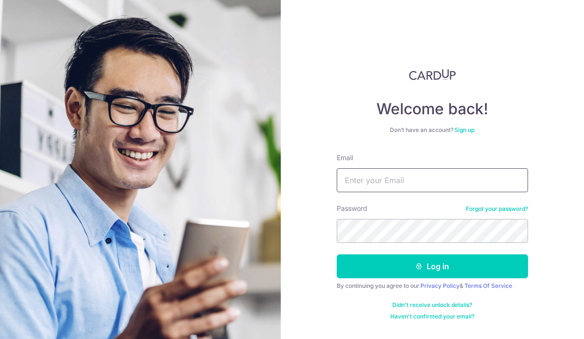
type input "salcarroll76@gmail.com"
click at [432, 266] on button "Log in" at bounding box center [432, 266] width 191 height 24
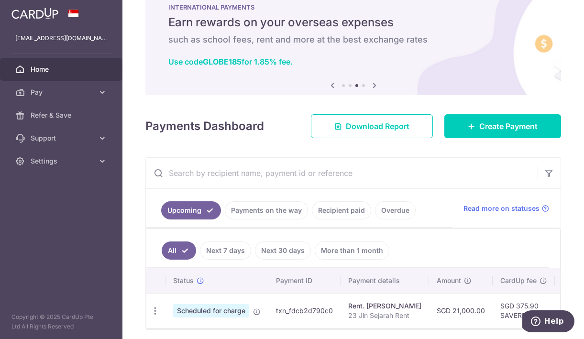
click at [331, 210] on link "Recipient paid" at bounding box center [341, 210] width 59 height 18
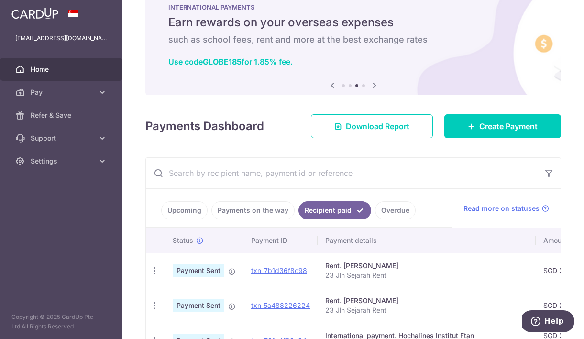
click at [279, 211] on link "Payments on the way" at bounding box center [252, 210] width 83 height 18
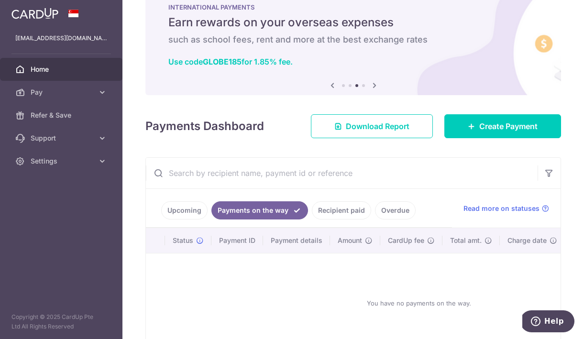
click at [322, 211] on link "Recipient paid" at bounding box center [341, 210] width 59 height 18
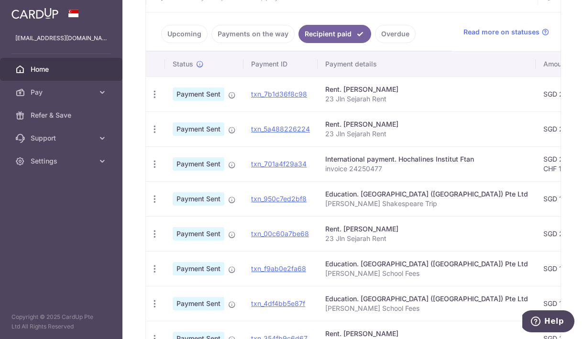
scroll to position [205, 0]
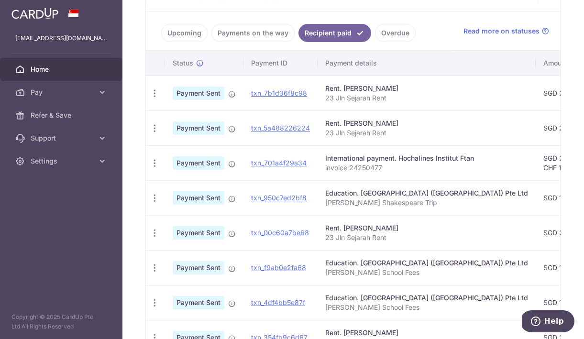
drag, startPoint x: 536, startPoint y: 199, endPoint x: 506, endPoint y: 199, distance: 30.1
click at [535, 199] on td "SGD 1,285.00" at bounding box center [567, 197] width 65 height 35
copy td "1,285.00"
click at [191, 33] on link "Upcoming" at bounding box center [184, 33] width 46 height 18
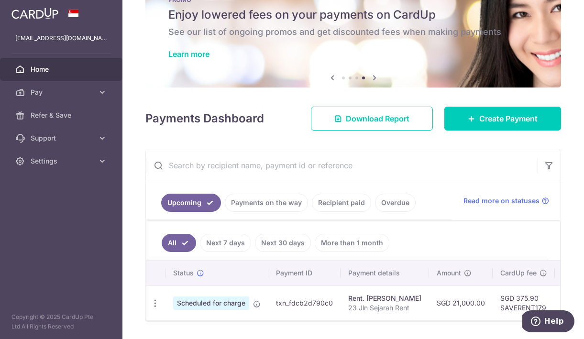
scroll to position [33, 0]
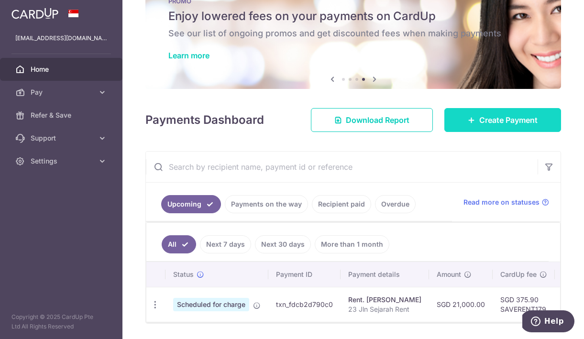
click at [468, 116] on link "Create Payment" at bounding box center [502, 120] width 117 height 24
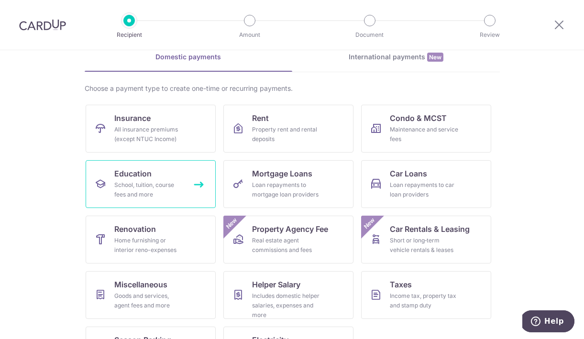
scroll to position [45, 0]
click at [178, 182] on div "School, tuition, course fees and more" at bounding box center [148, 190] width 69 height 19
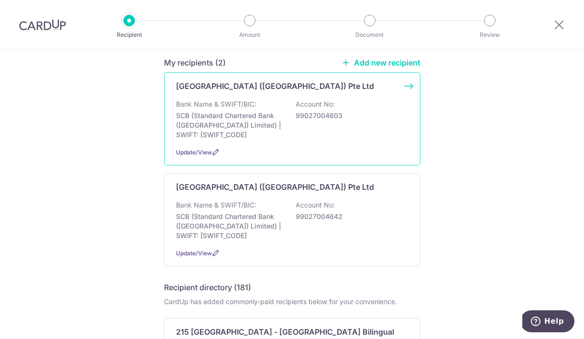
scroll to position [85, 0]
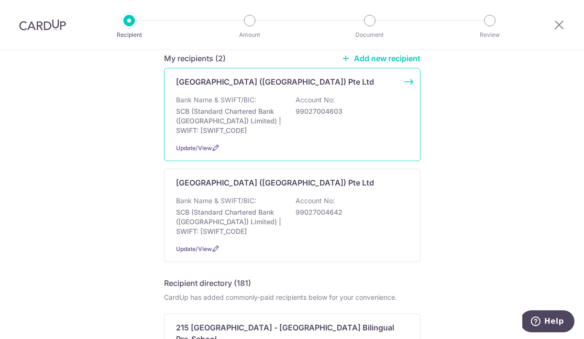
click at [302, 116] on p "99027004603" at bounding box center [348, 112] width 107 height 10
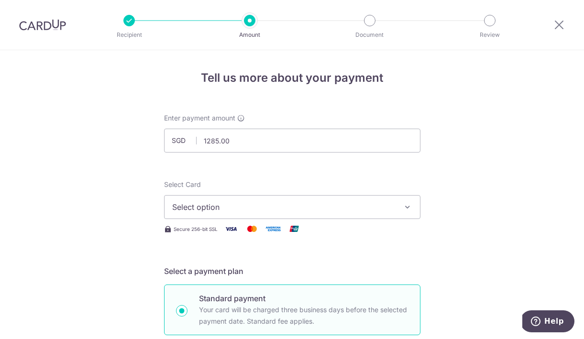
click at [262, 208] on span "Select option" at bounding box center [283, 206] width 223 height 11
type input "1,285.00"
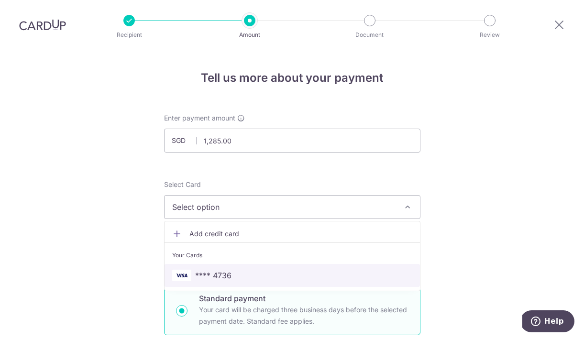
click at [246, 268] on link "**** 4736" at bounding box center [291, 275] width 255 height 23
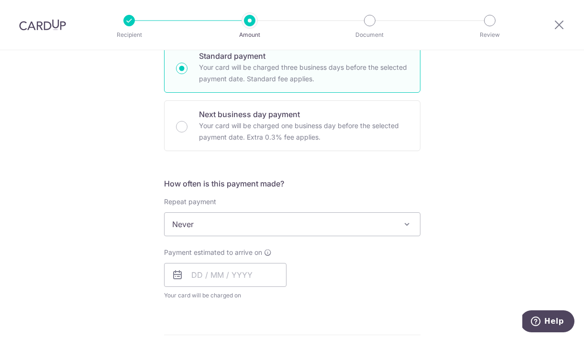
scroll to position [315, 0]
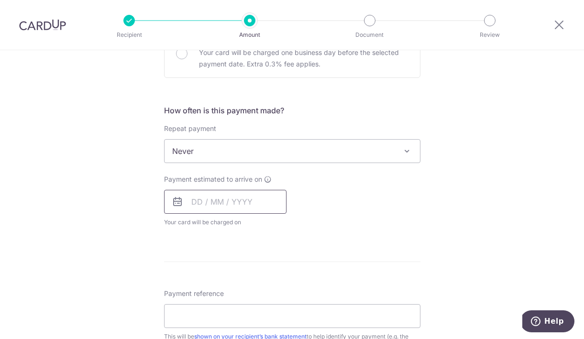
click at [214, 203] on input "text" at bounding box center [225, 202] width 122 height 24
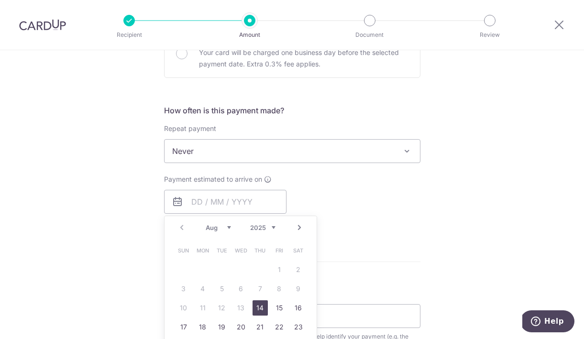
drag, startPoint x: 494, startPoint y: 189, endPoint x: 467, endPoint y: 234, distance: 52.5
click at [491, 192] on div "Tell us more about your payment Enter payment amount SGD 1,285.00 1285.00 Selec…" at bounding box center [292, 167] width 584 height 865
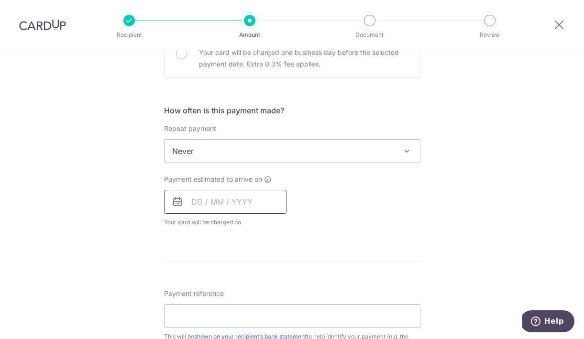
click at [205, 207] on input "text" at bounding box center [225, 202] width 122 height 24
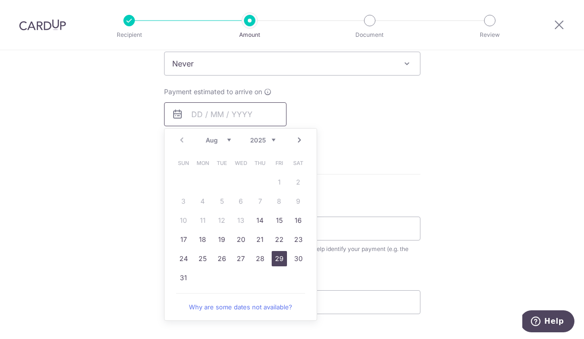
scroll to position [408, 0]
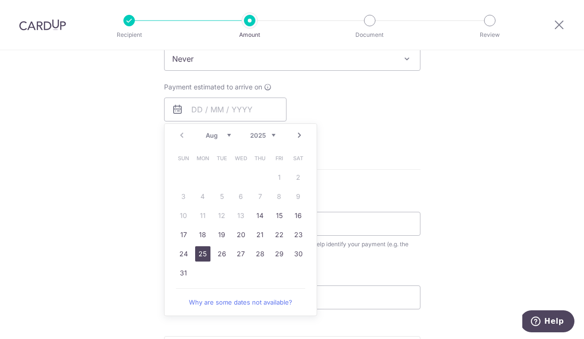
click at [195, 256] on link "25" at bounding box center [202, 253] width 15 height 15
type input "25/08/2025"
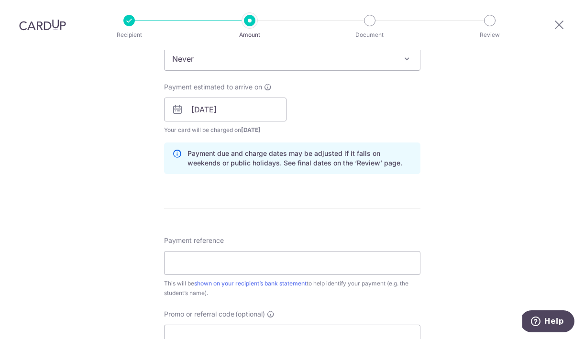
scroll to position [460, 0]
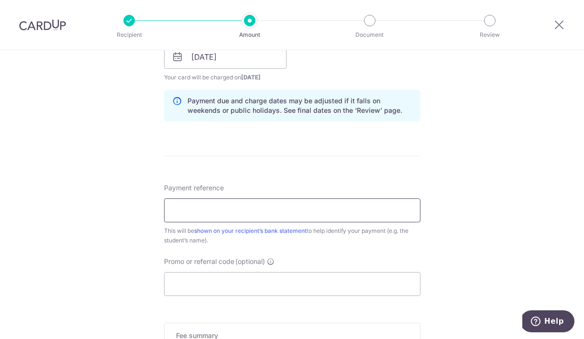
click at [292, 208] on input "Payment reference" at bounding box center [292, 210] width 256 height 24
type input "Hamish Carroll Shakespeare"
click at [294, 274] on input "Promo or referral code (optional)" at bounding box center [292, 284] width 256 height 24
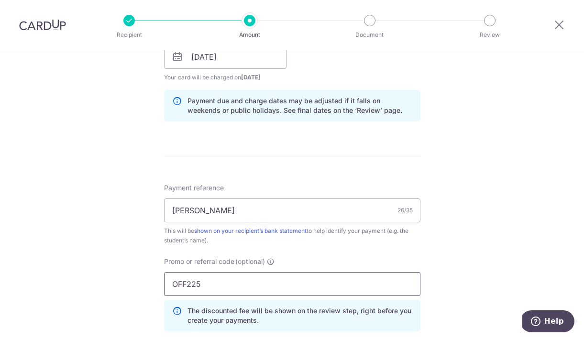
type input "OFF225"
click at [538, 251] on div "Tell us more about your payment Enter payment amount SGD 1,285.00 1285.00 Selec…" at bounding box center [292, 63] width 584 height 947
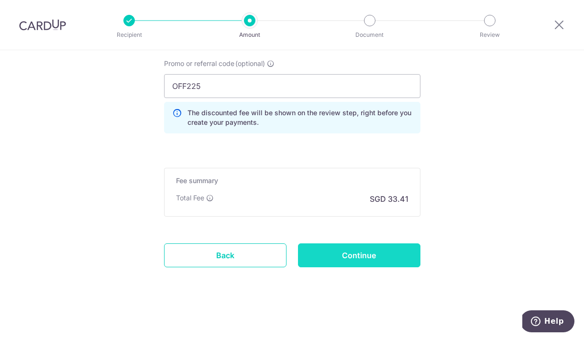
scroll to position [658, 0]
click at [374, 257] on input "Continue" at bounding box center [359, 255] width 122 height 24
type input "Create Schedule"
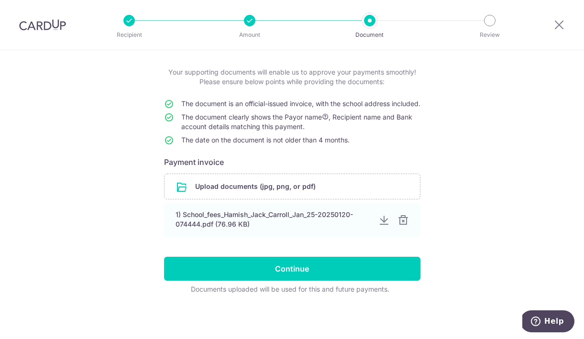
scroll to position [55, 0]
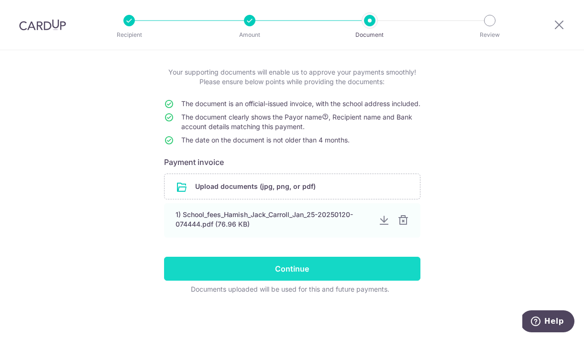
click at [312, 268] on input "Continue" at bounding box center [292, 269] width 256 height 24
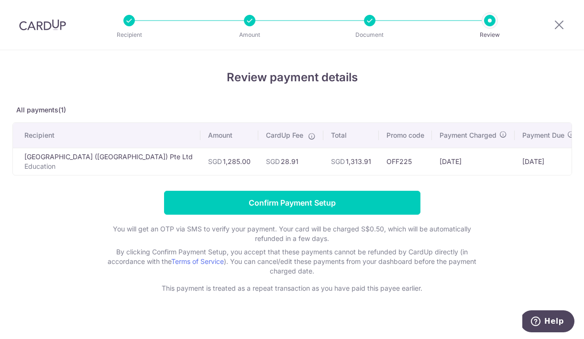
click at [339, 213] on input "Confirm Payment Setup" at bounding box center [292, 203] width 256 height 24
